Goal: Task Accomplishment & Management: Use online tool/utility

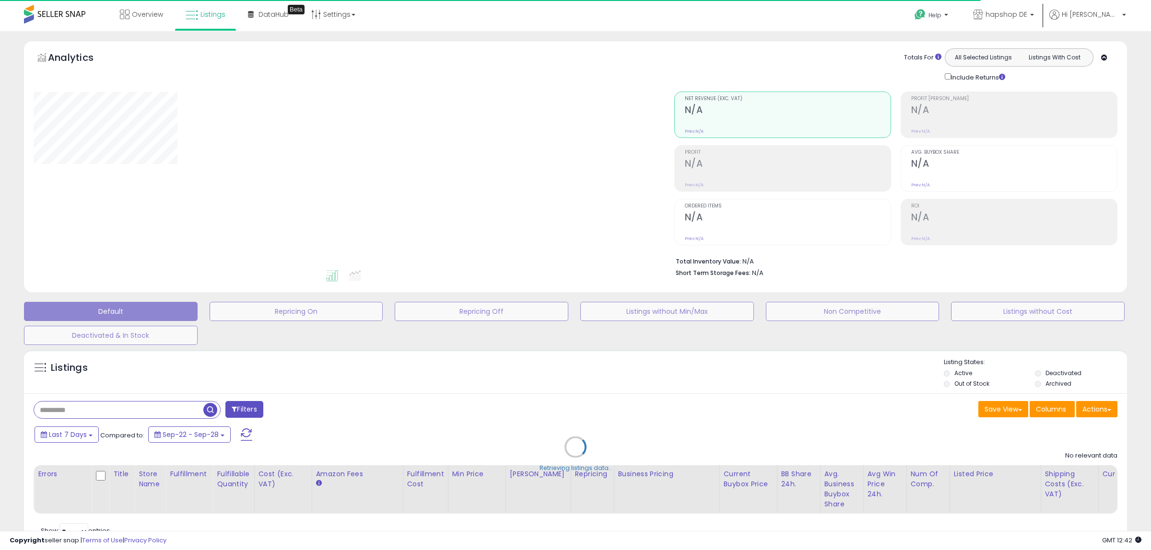
drag, startPoint x: 561, startPoint y: 521, endPoint x: 640, endPoint y: 519, distance: 78.6
click at [643, 519] on div "Retrieving listings data.." at bounding box center [575, 454] width 1117 height 219
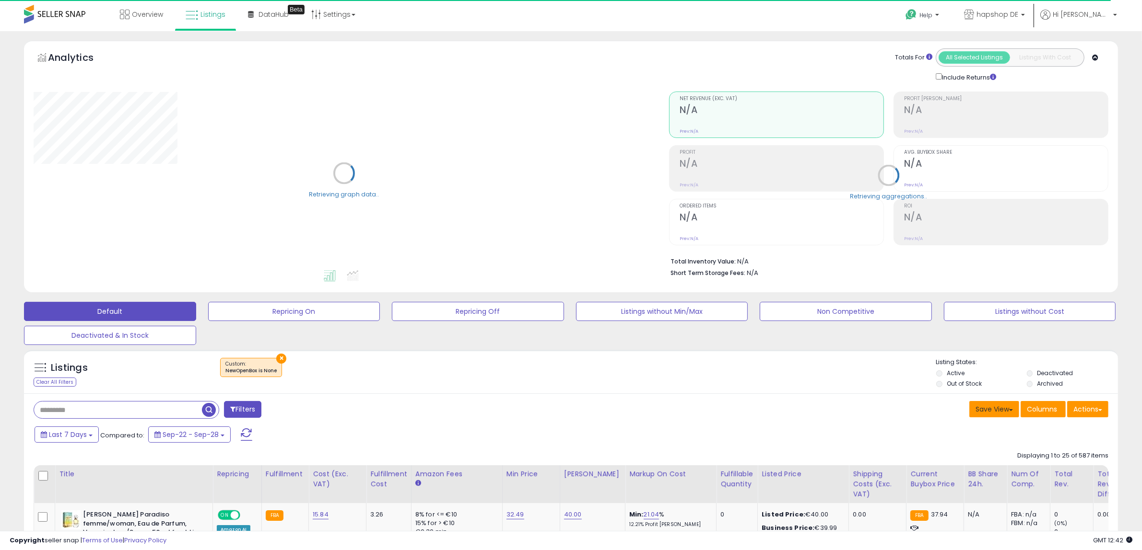
click at [995, 408] on button "Save View" at bounding box center [994, 409] width 50 height 16
click at [1048, 411] on span "Columns" at bounding box center [1041, 410] width 30 height 10
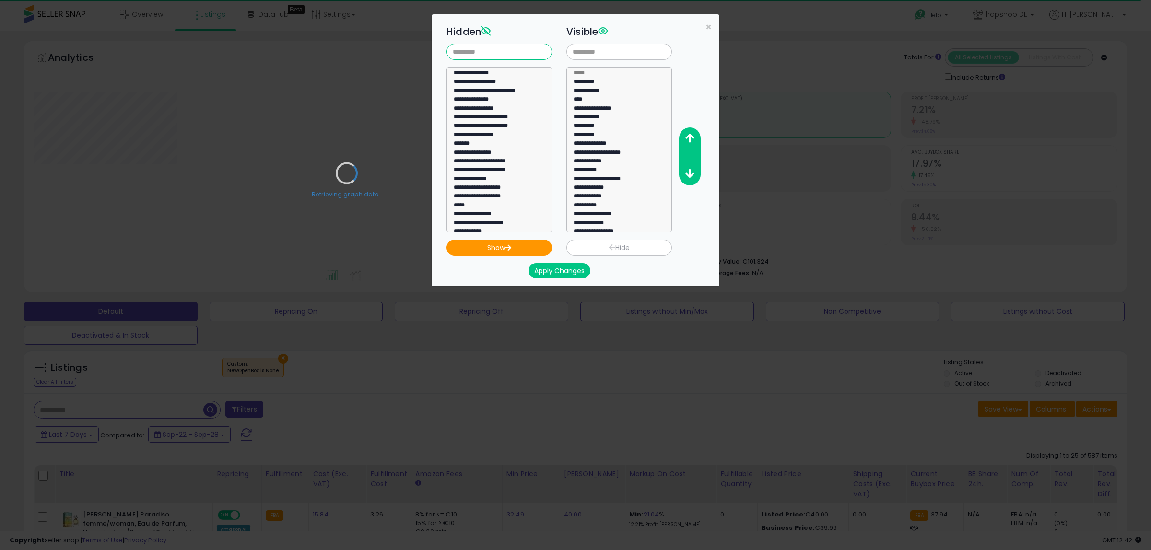
click at [498, 48] on input "text" at bounding box center [498, 52] width 105 height 16
type input "****"
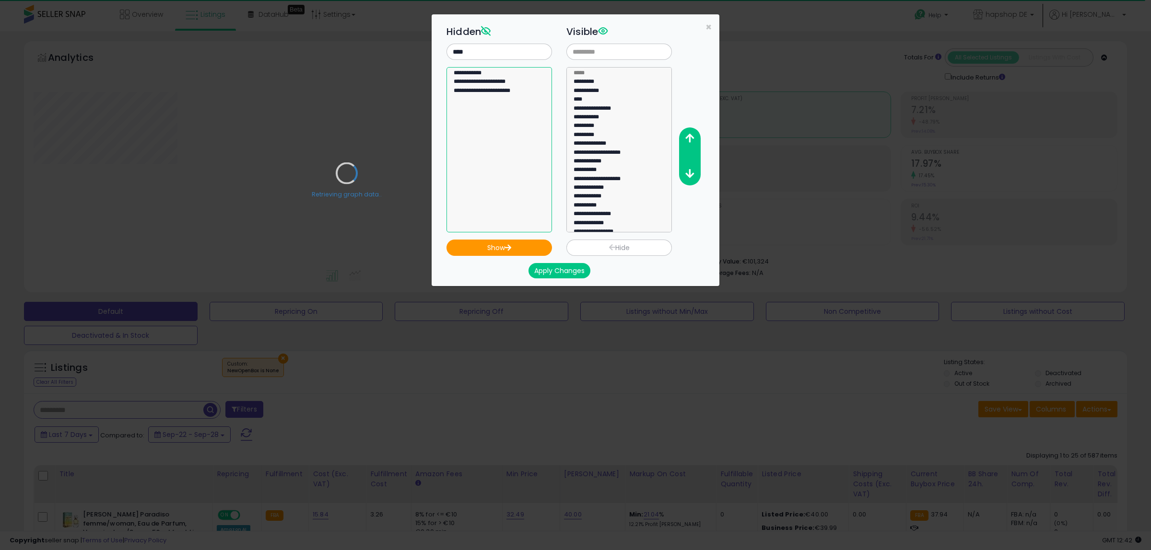
select select "**********"
click at [472, 73] on option "**********" at bounding box center [495, 74] width 84 height 9
click at [526, 241] on button "Show" at bounding box center [498, 248] width 105 height 16
select select
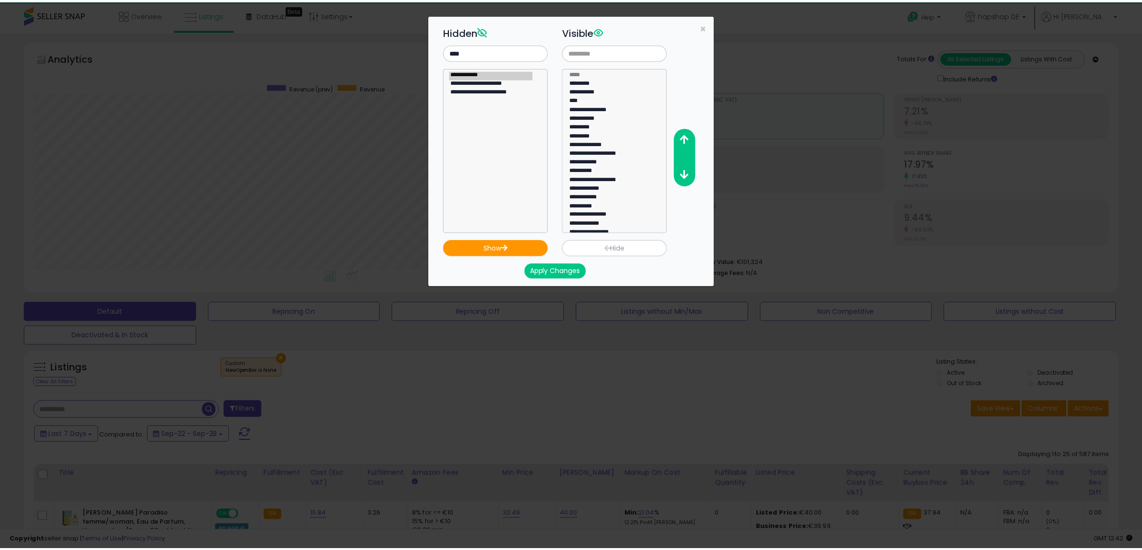
scroll to position [95, 0]
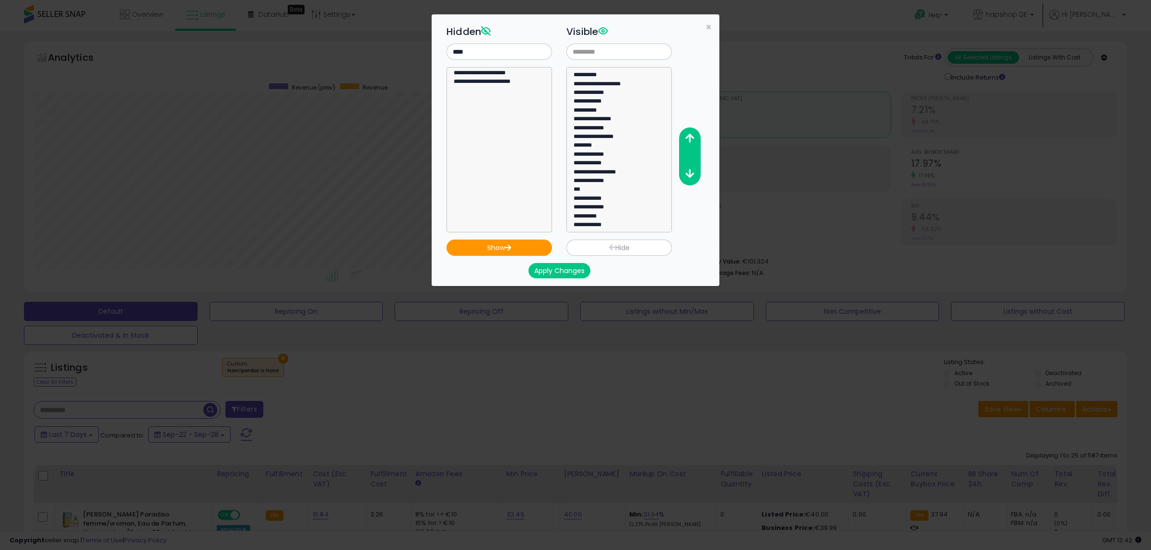
click at [564, 273] on button "Apply Changes" at bounding box center [559, 270] width 62 height 15
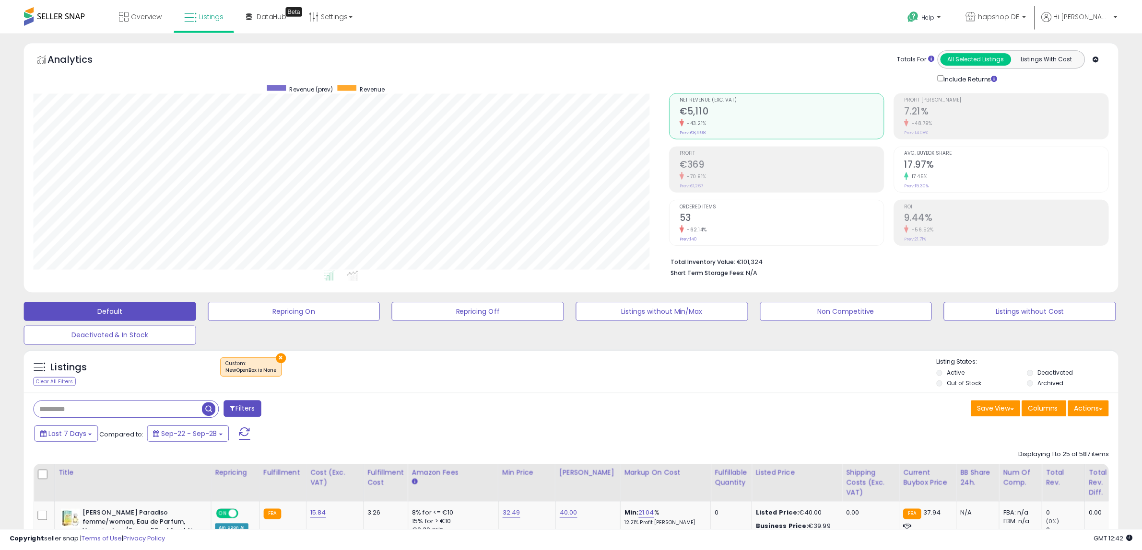
scroll to position [479234, 478795]
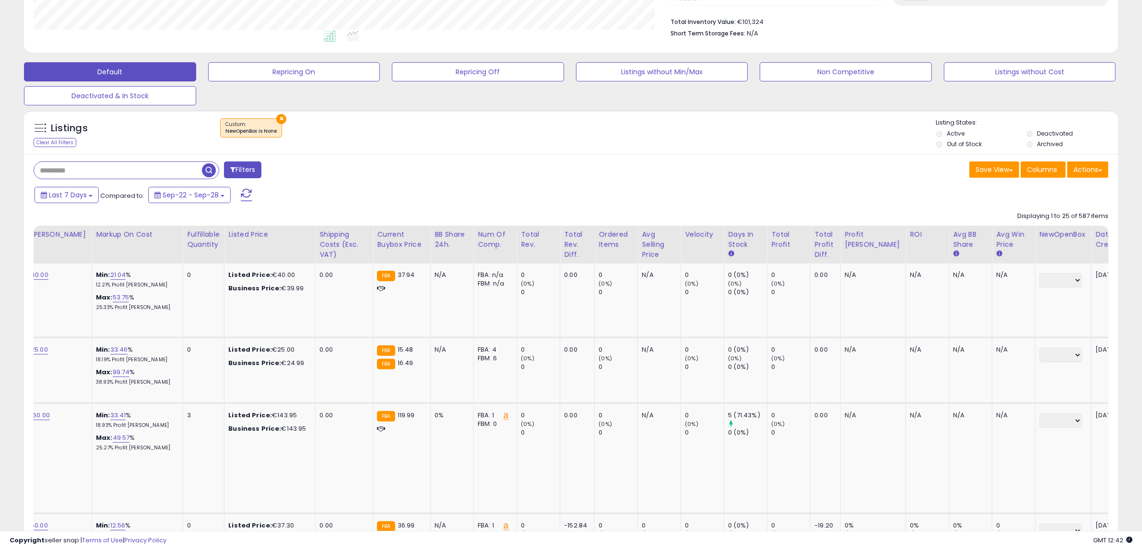
scroll to position [197, 635]
click at [1095, 241] on div "Date Created" at bounding box center [1116, 240] width 42 height 20
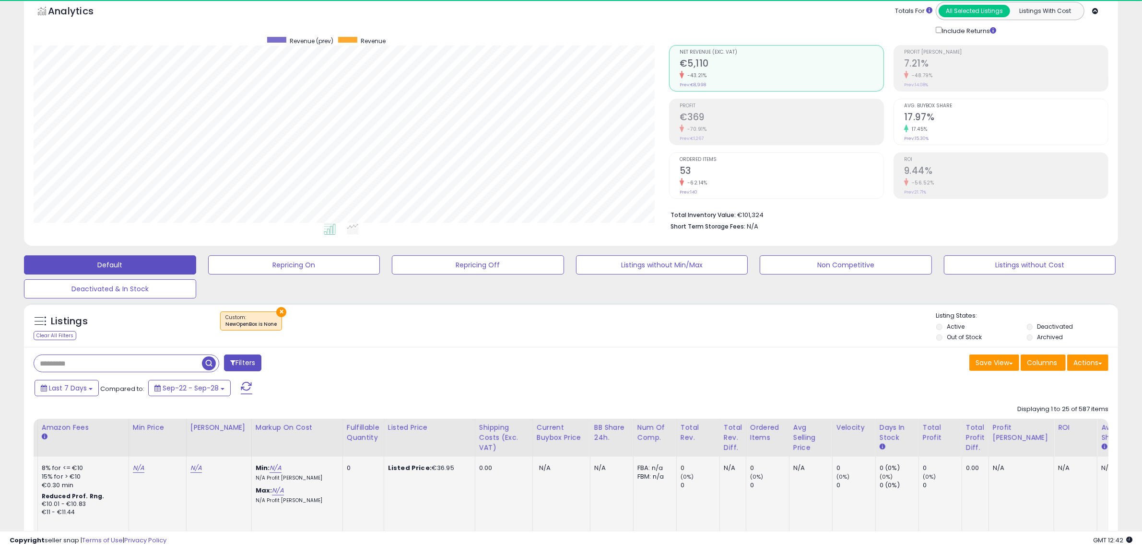
scroll to position [0, 322]
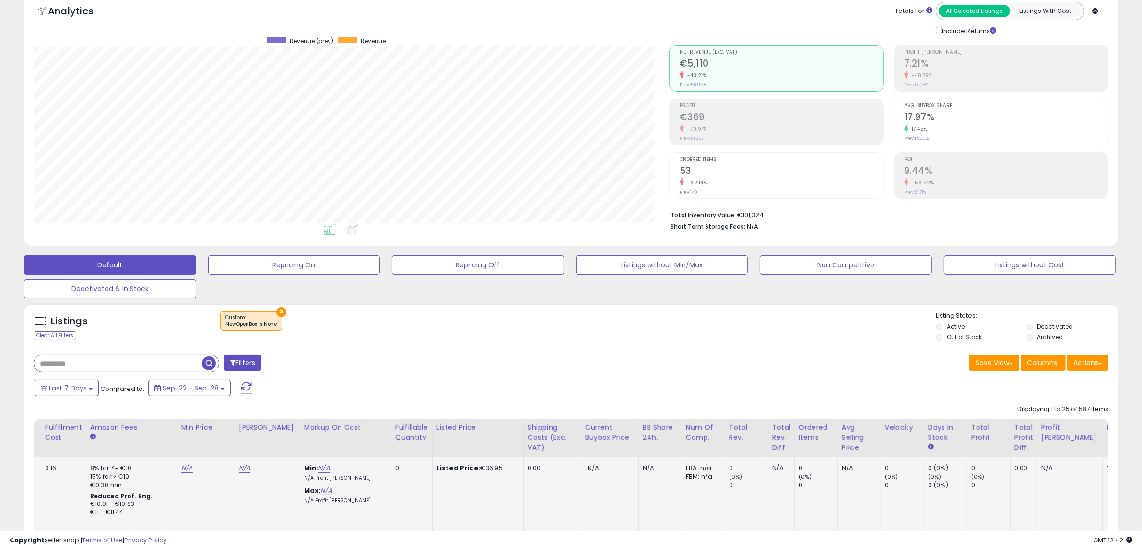
click at [156, 473] on tr "L'Oréal Paris XXL Tri-Peptide Serum, Straffendes und aufpolsterndes Anti-Aging …" at bounding box center [524, 511] width 1625 height 109
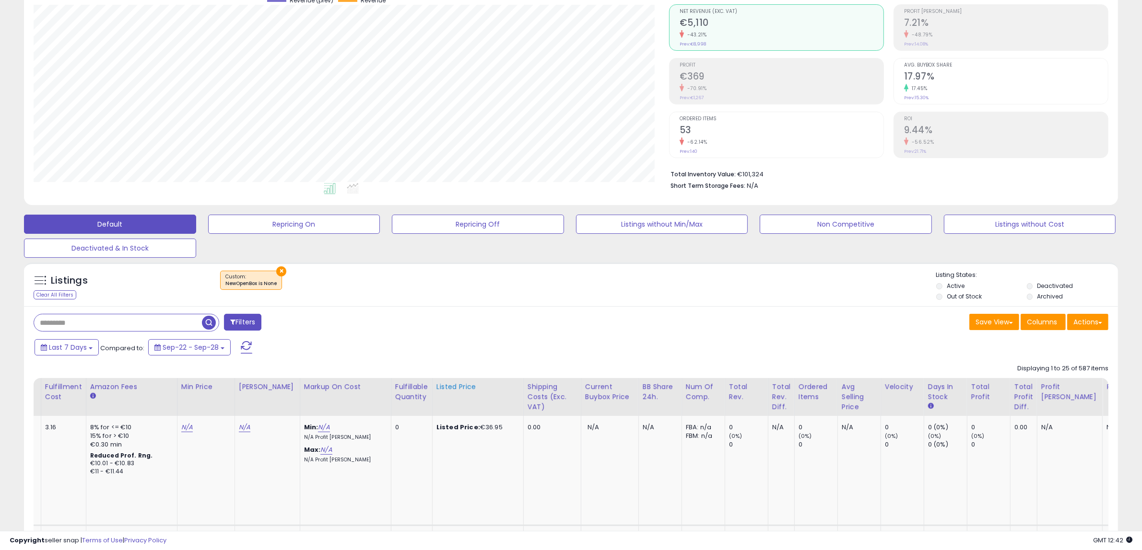
scroll to position [166, 0]
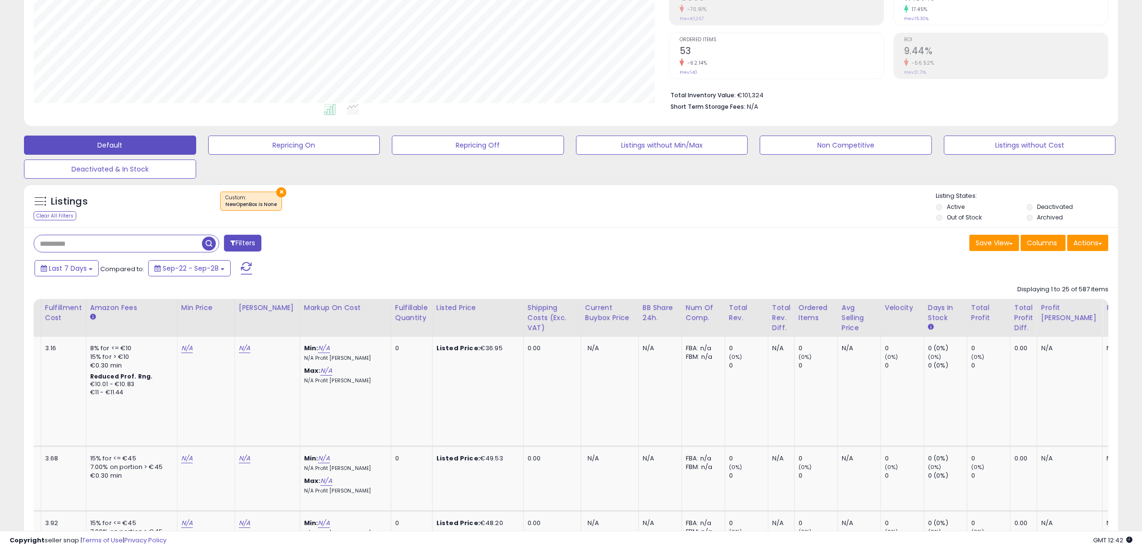
click at [447, 246] on div "Filters" at bounding box center [298, 244] width 545 height 19
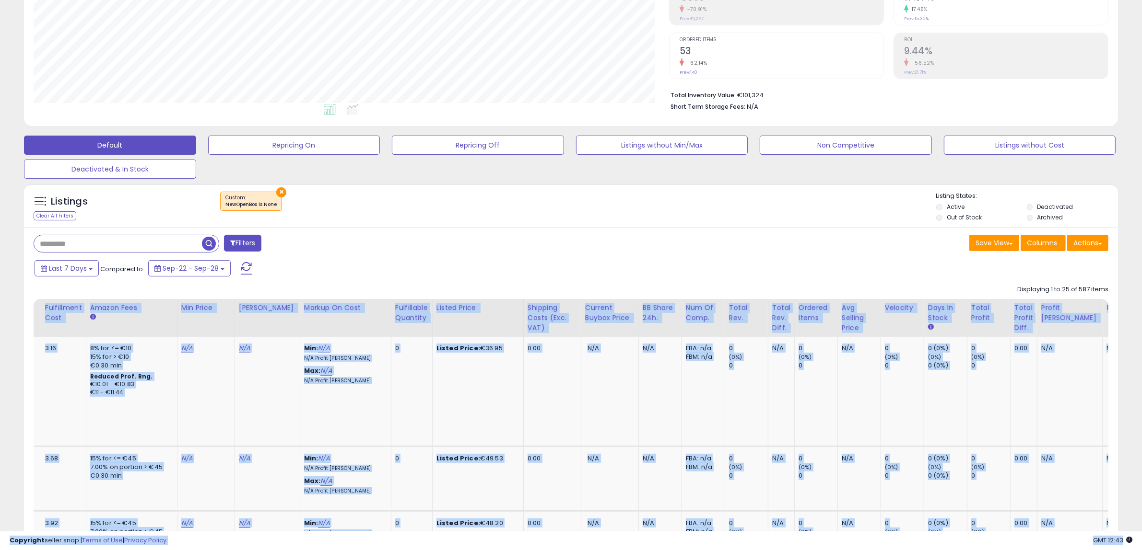
drag, startPoint x: 333, startPoint y: 531, endPoint x: 236, endPoint y: 525, distance: 97.5
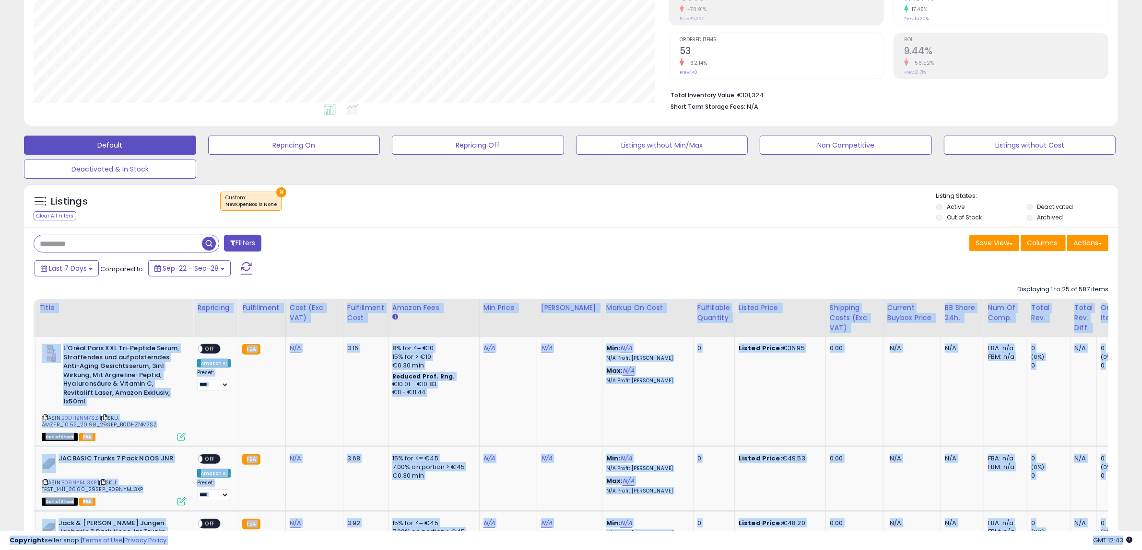
scroll to position [0, 0]
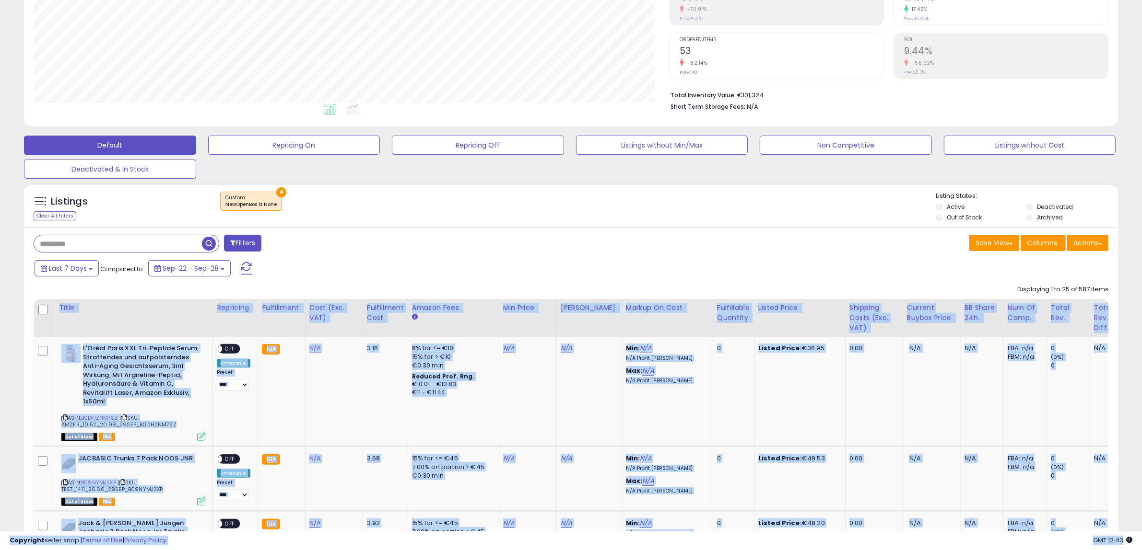
click at [373, 235] on div "Filters" at bounding box center [298, 244] width 545 height 19
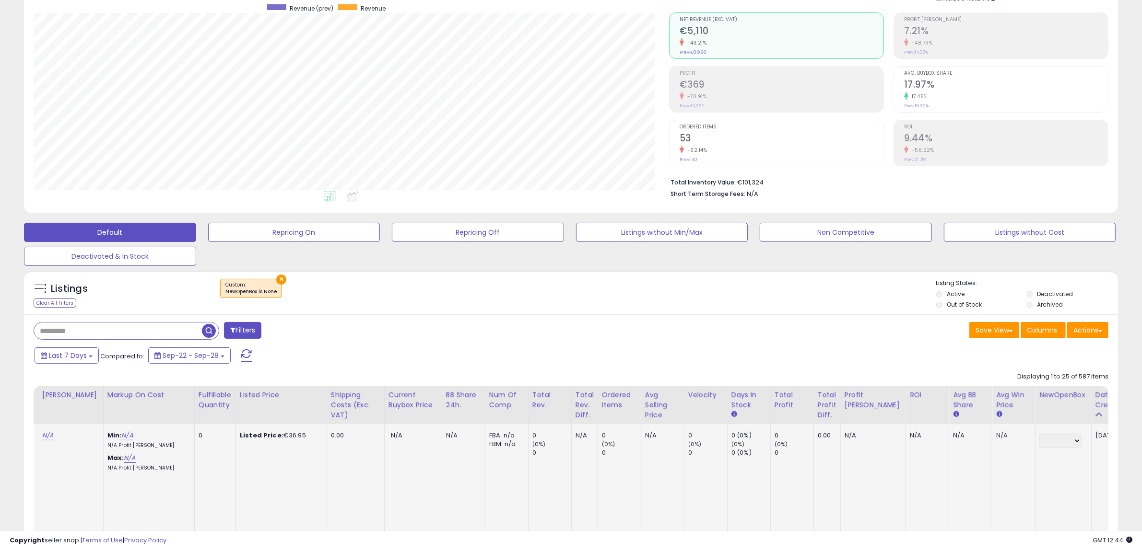
scroll to position [240, 0]
